Goal: Check status: Check status

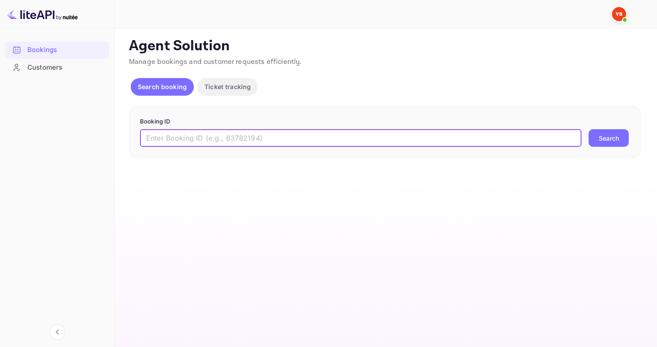
click at [215, 142] on input "text" at bounding box center [360, 138] width 441 height 18
paste input "9720031"
type input "9720031"
click at [588, 129] on button "Search" at bounding box center [608, 138] width 40 height 18
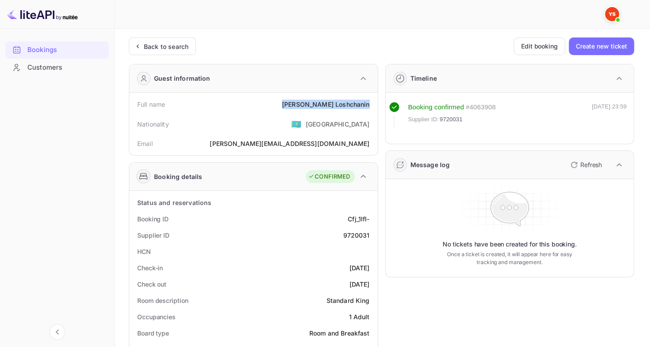
drag, startPoint x: 309, startPoint y: 103, endPoint x: 369, endPoint y: 102, distance: 60.5
click at [369, 102] on div "Full name [PERSON_NAME]" at bounding box center [253, 104] width 241 height 16
copy div "[PERSON_NAME]"
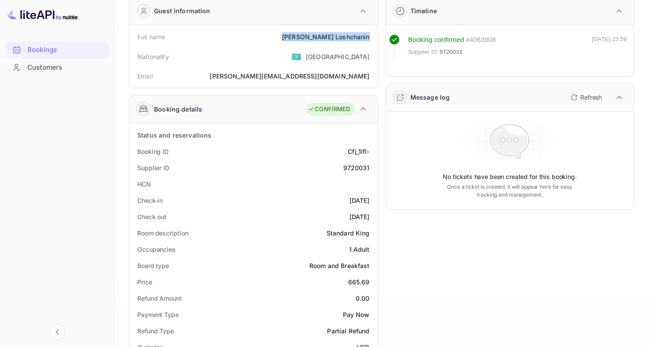
scroll to position [88, 0]
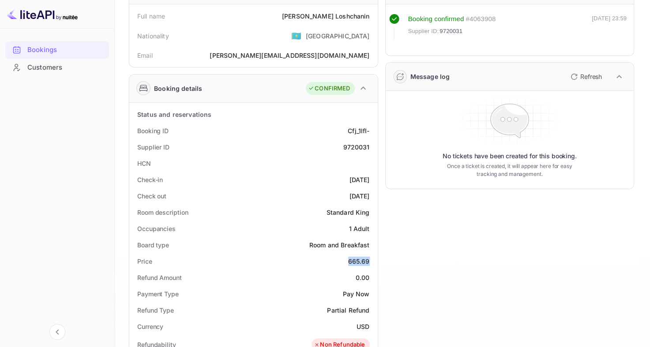
drag, startPoint x: 346, startPoint y: 260, endPoint x: 370, endPoint y: 259, distance: 24.3
click at [370, 259] on div "Price 665.69" at bounding box center [253, 261] width 241 height 16
copy div "665.69"
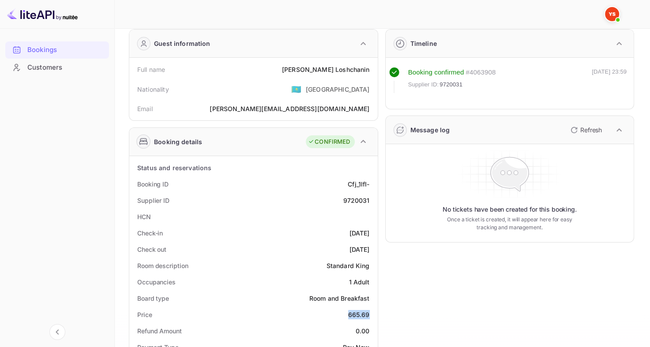
scroll to position [0, 0]
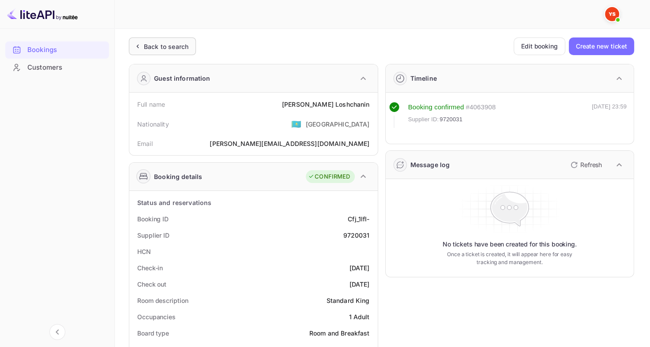
click at [143, 54] on div "Back to search" at bounding box center [162, 47] width 67 height 18
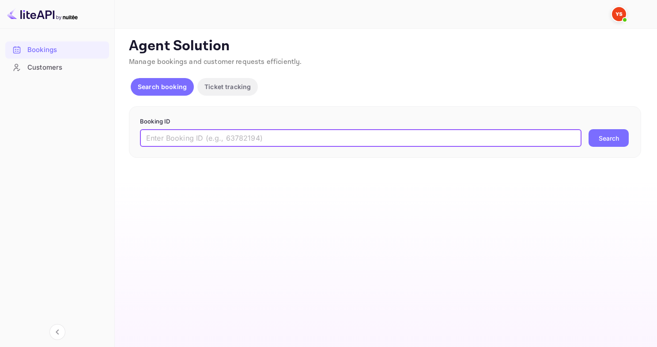
click at [175, 129] on input "text" at bounding box center [360, 138] width 441 height 18
paste input "9550926"
type input "9550926"
click at [588, 129] on button "Search" at bounding box center [608, 138] width 40 height 18
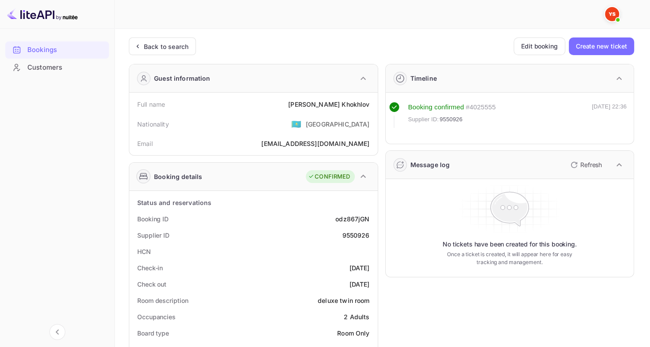
click at [348, 235] on div "9550926" at bounding box center [355, 235] width 27 height 9
copy div "9550926"
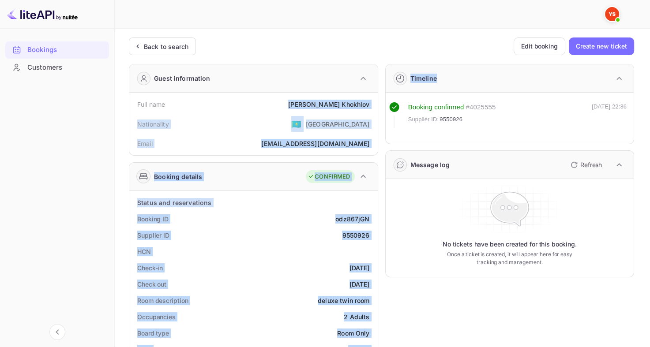
drag, startPoint x: 319, startPoint y: 101, endPoint x: 380, endPoint y: 104, distance: 60.6
drag, startPoint x: 372, startPoint y: 103, endPoint x: 326, endPoint y: 99, distance: 46.1
click at [372, 103] on div "Full name [PERSON_NAME]" at bounding box center [253, 104] width 241 height 16
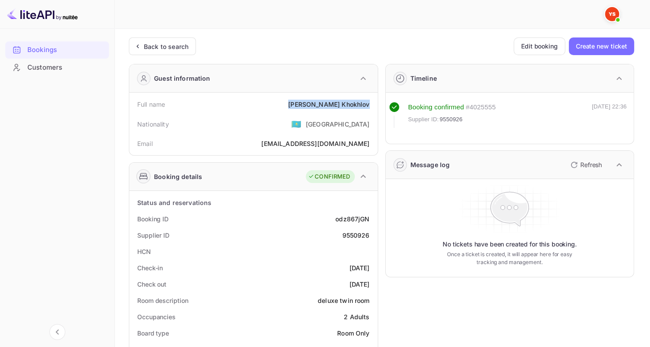
drag, startPoint x: 323, startPoint y: 102, endPoint x: 373, endPoint y: 104, distance: 49.5
click at [373, 104] on div "Full name [PERSON_NAME]" at bounding box center [253, 104] width 241 height 16
copy div "[PERSON_NAME]"
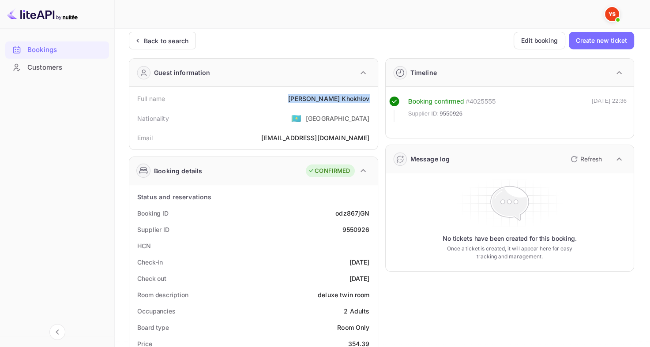
scroll to position [88, 0]
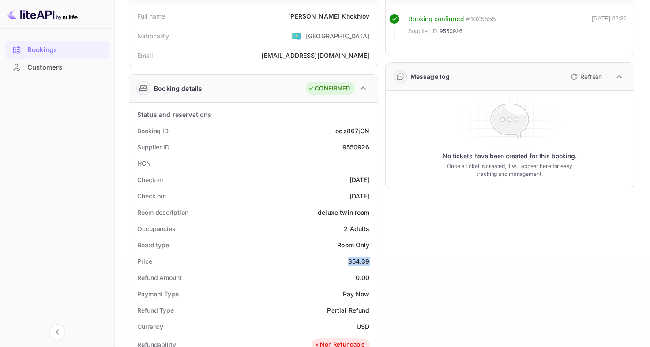
drag, startPoint x: 347, startPoint y: 256, endPoint x: 375, endPoint y: 258, distance: 28.3
copy div "354.39"
